Goal: Find specific page/section: Find specific page/section

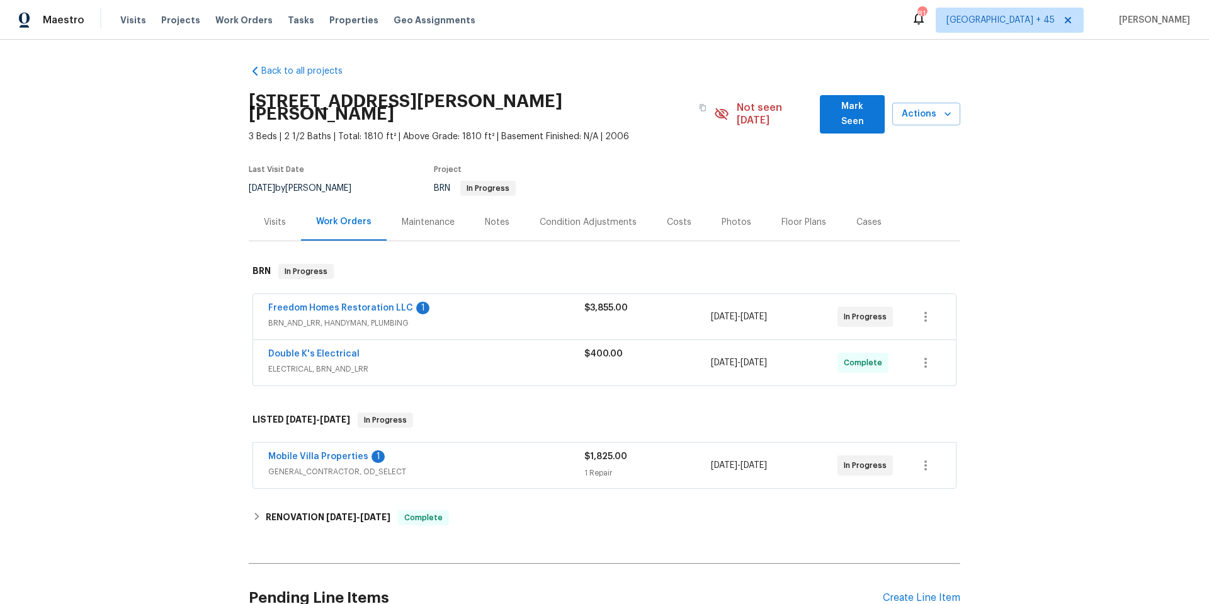
click at [741, 216] on div "Photos" at bounding box center [736, 222] width 30 height 13
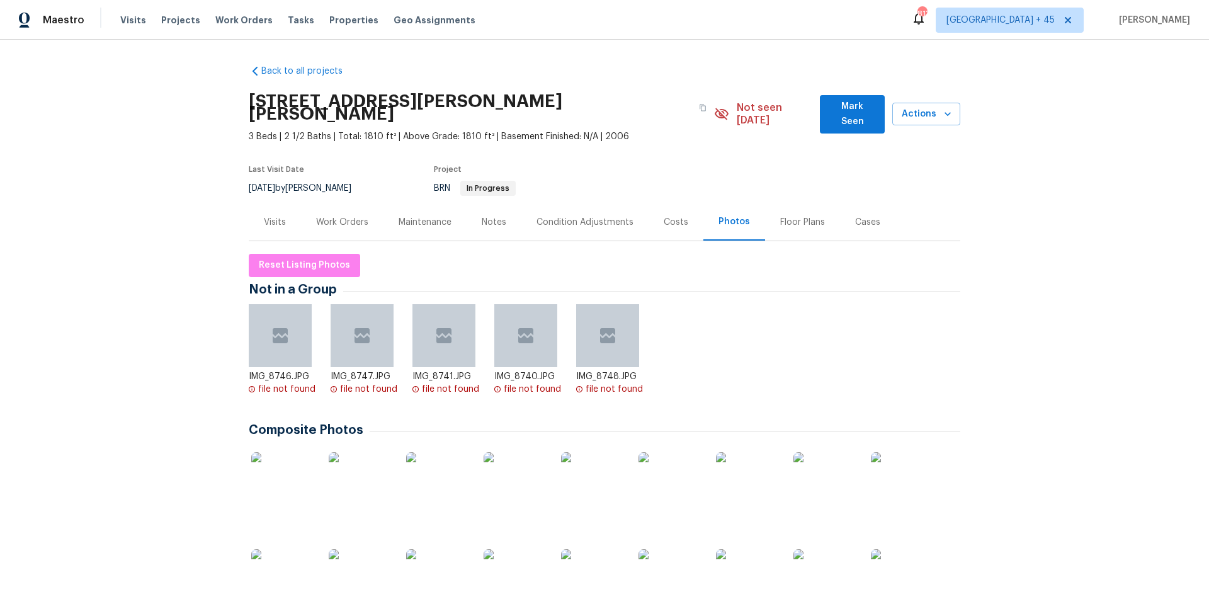
click at [621, 325] on div at bounding box center [607, 335] width 63 height 63
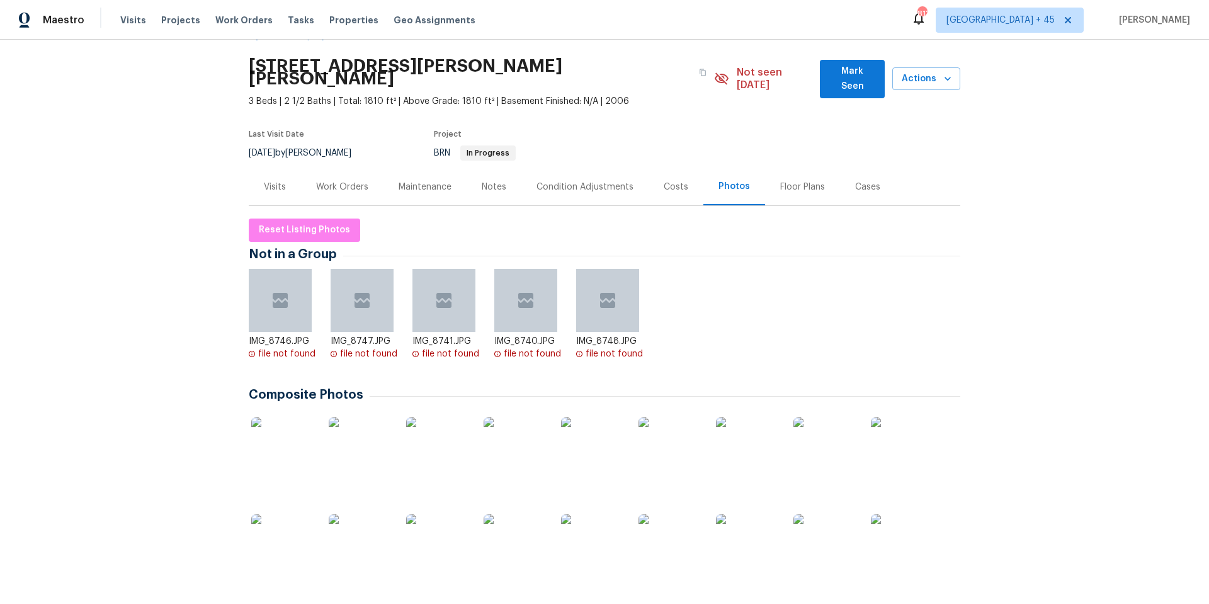
scroll to position [20, 0]
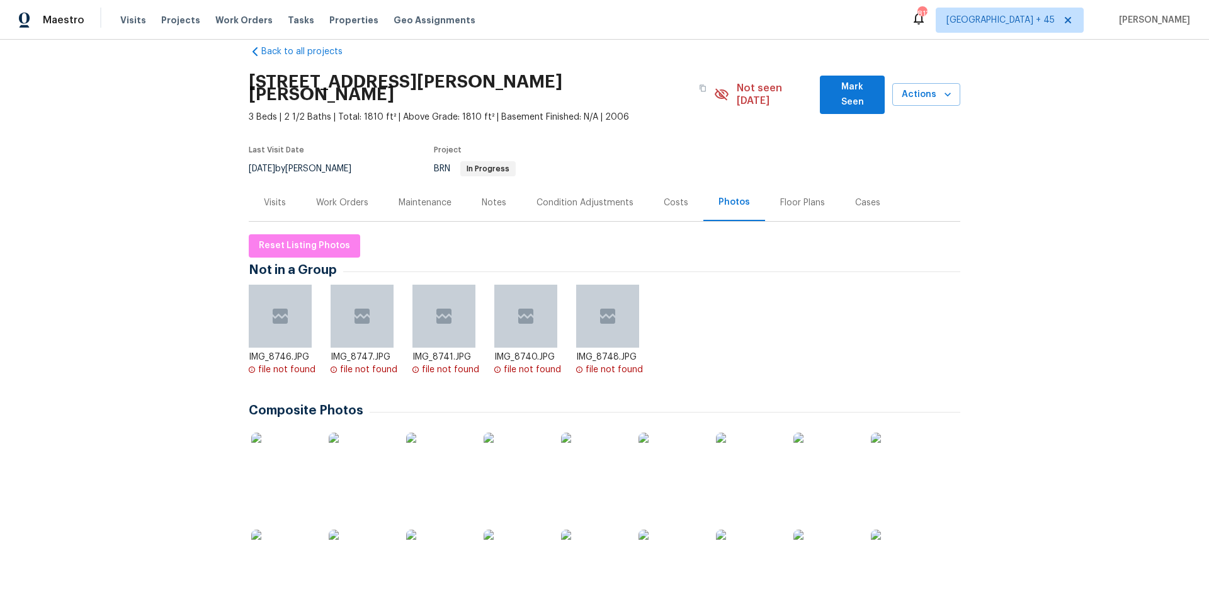
click at [418, 196] on div "Maintenance" at bounding box center [425, 202] width 53 height 13
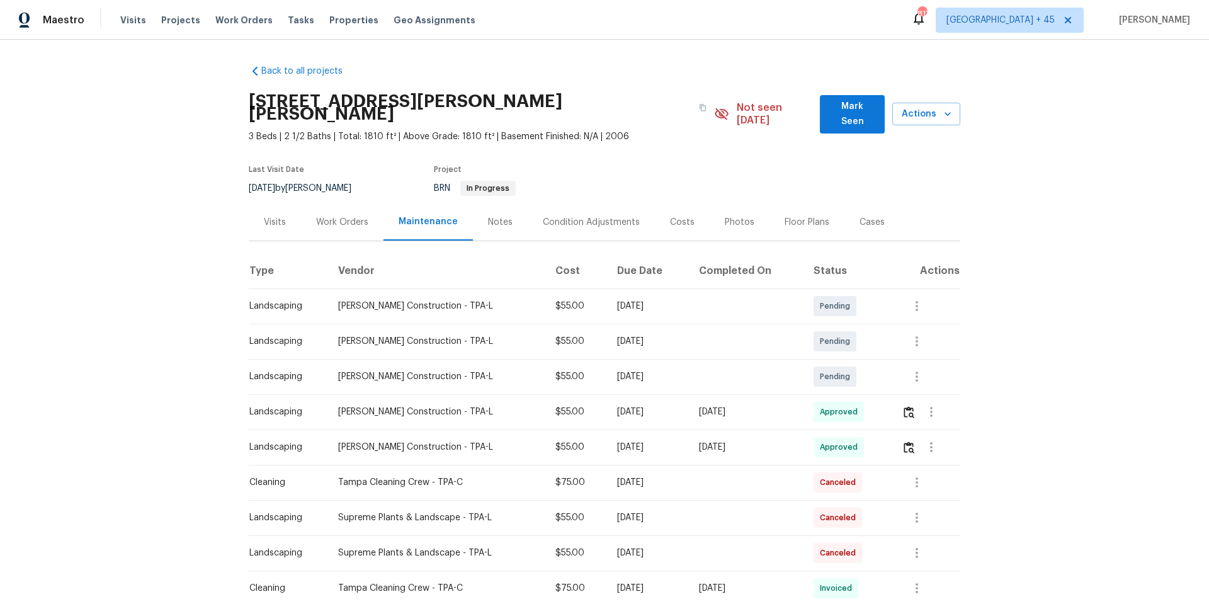
click at [351, 203] on div "Work Orders" at bounding box center [342, 221] width 82 height 37
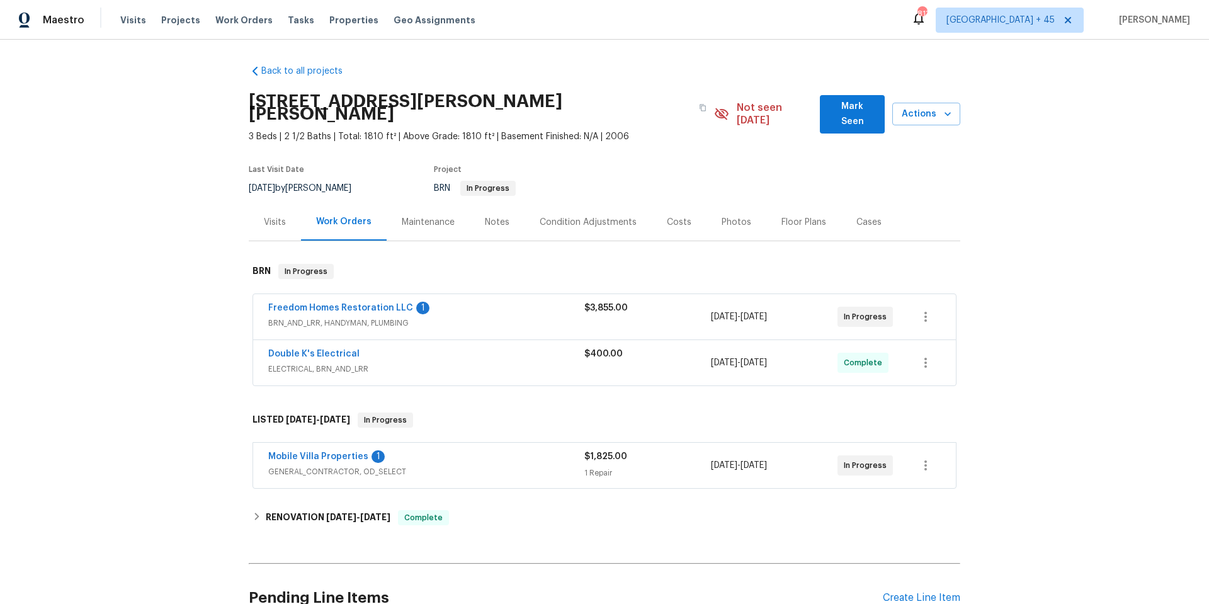
click at [446, 465] on span "GENERAL_CONTRACTOR, OD_SELECT" at bounding box center [426, 471] width 316 height 13
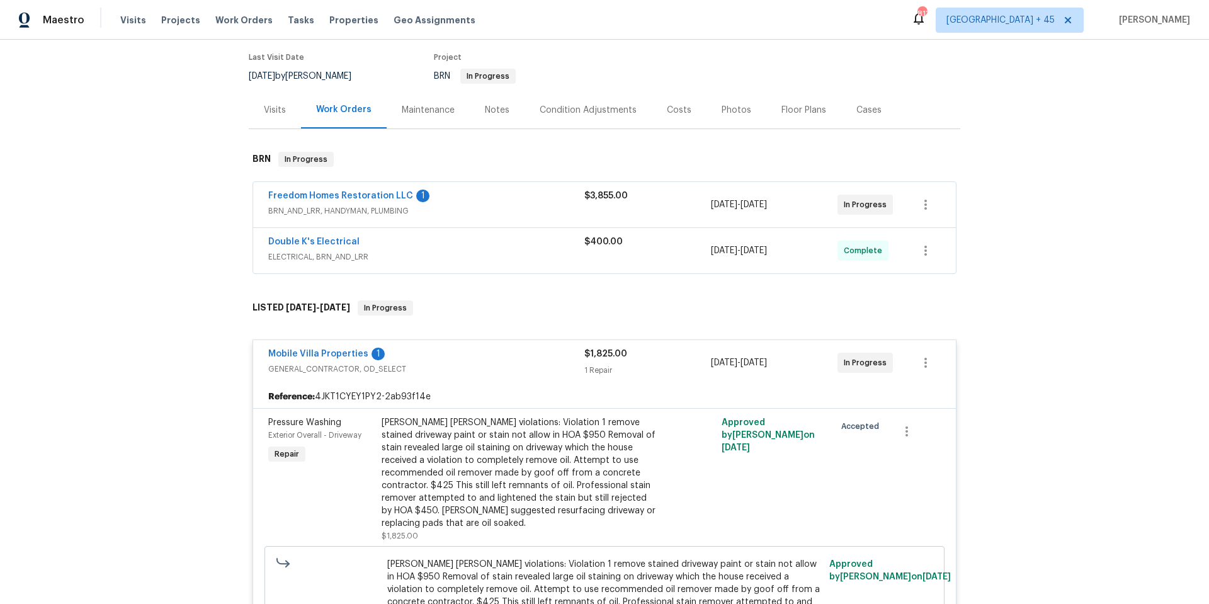
scroll to position [92, 0]
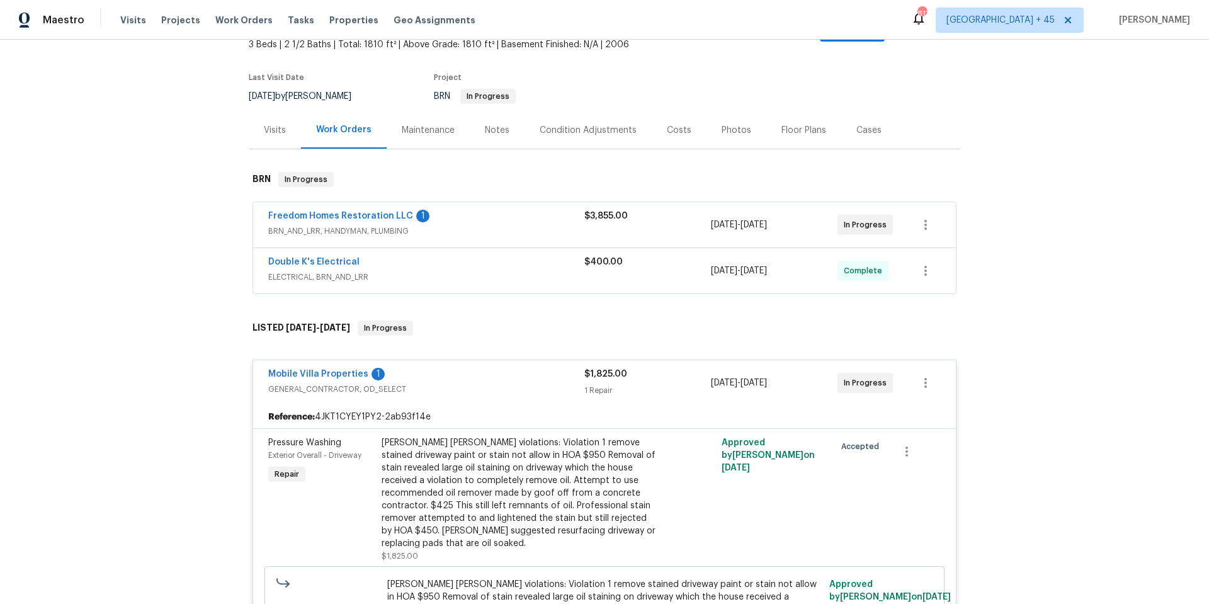
click at [489, 256] on div "Double K's Electrical" at bounding box center [426, 263] width 316 height 15
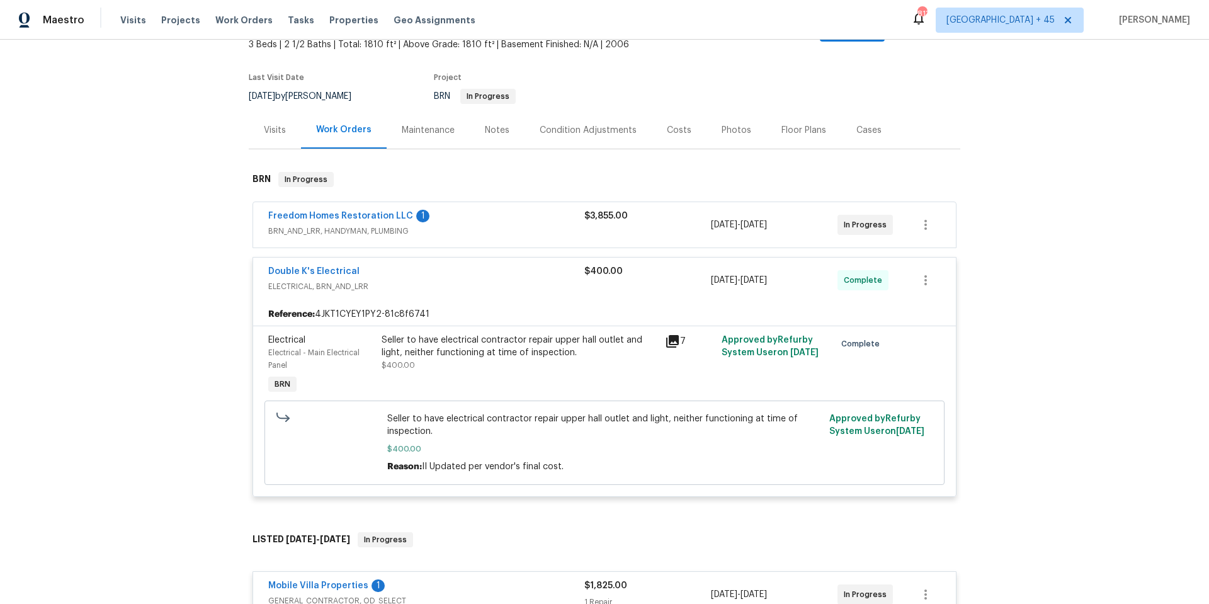
click at [487, 225] on span "BRN_AND_LRR, HANDYMAN, PLUMBING" at bounding box center [426, 231] width 316 height 13
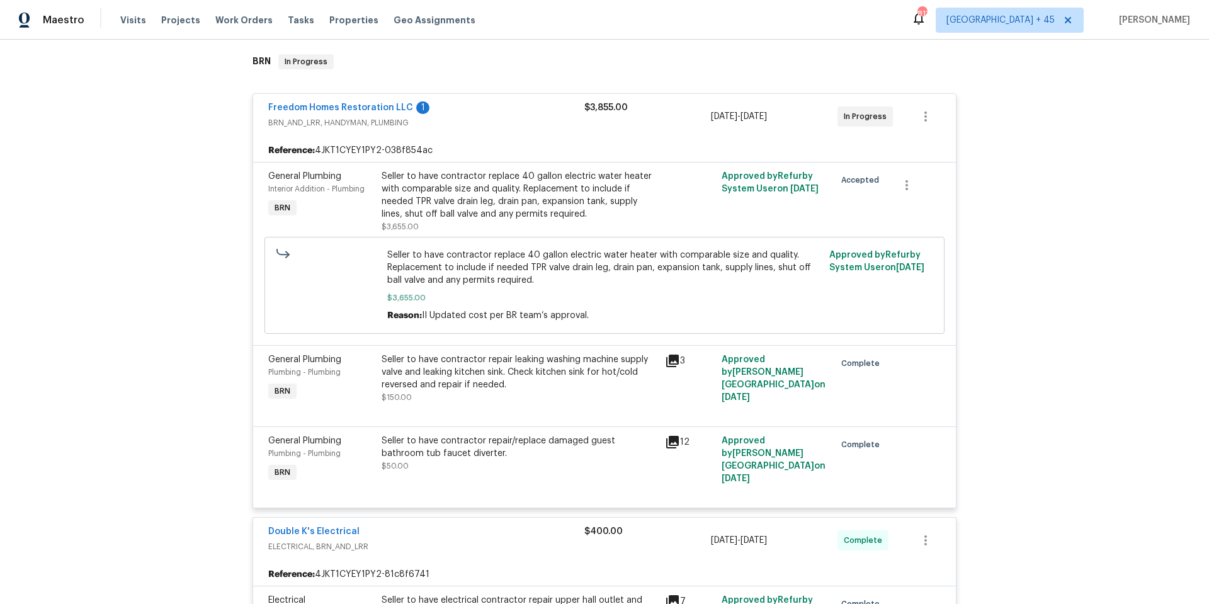
scroll to position [212, 0]
